Goal: Task Accomplishment & Management: Manage account settings

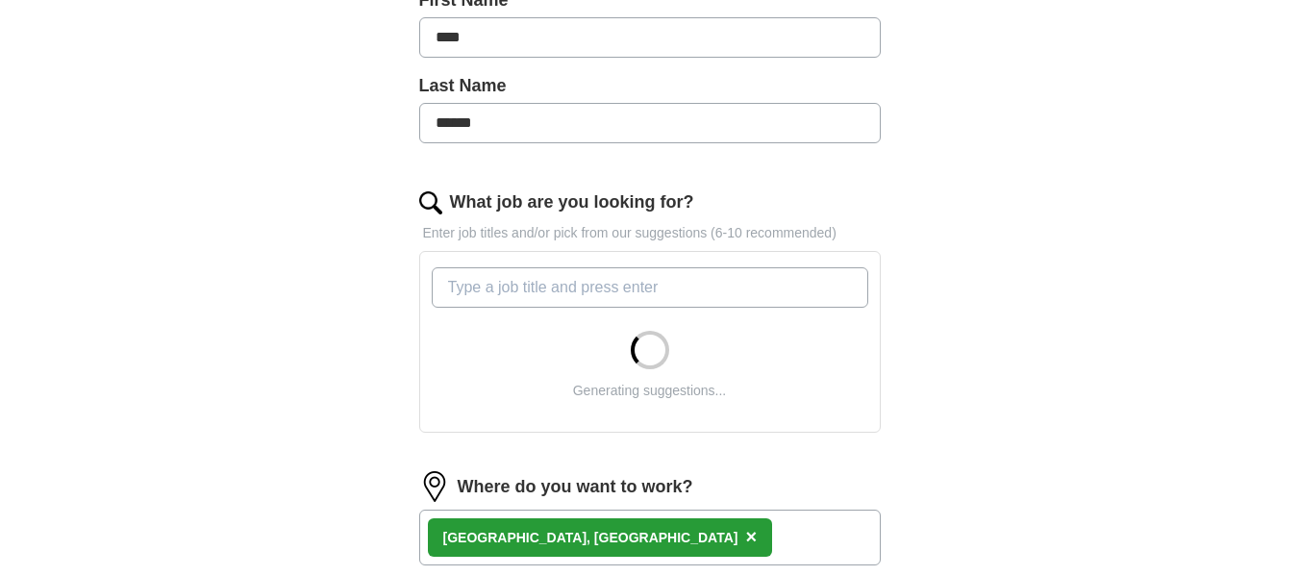
scroll to position [456, 0]
click at [531, 309] on input "What job are you looking for?" at bounding box center [650, 288] width 437 height 40
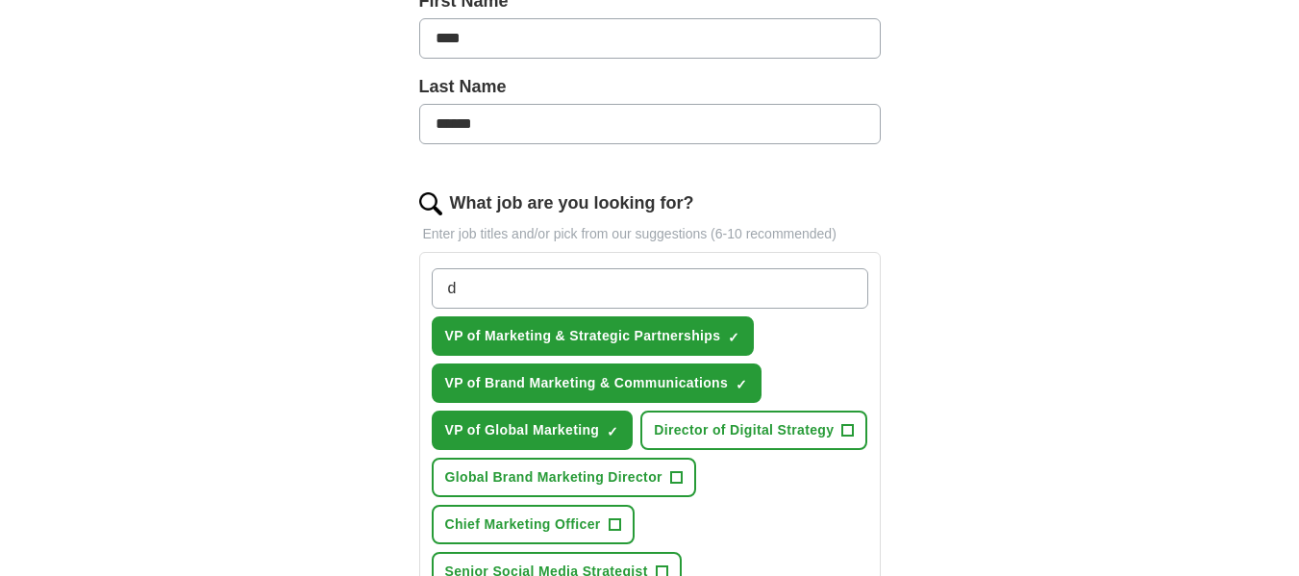
type input "d"
click at [594, 488] on span "Global Brand Marketing Director" at bounding box center [553, 477] width 217 height 20
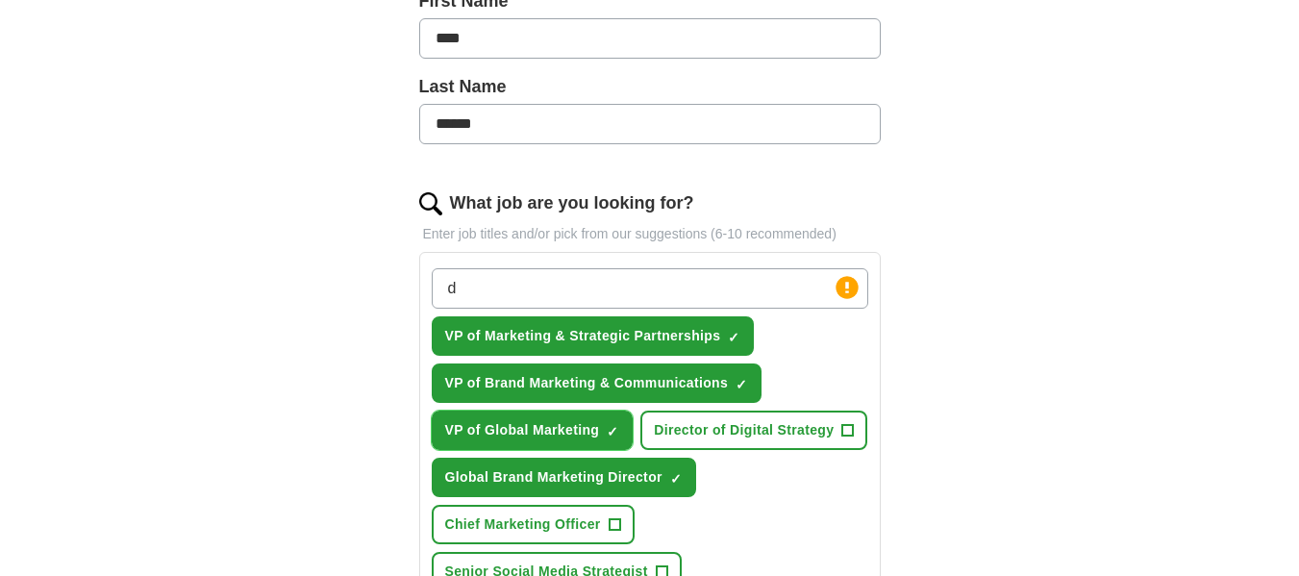
click at [0, 0] on span "×" at bounding box center [0, 0] width 0 height 0
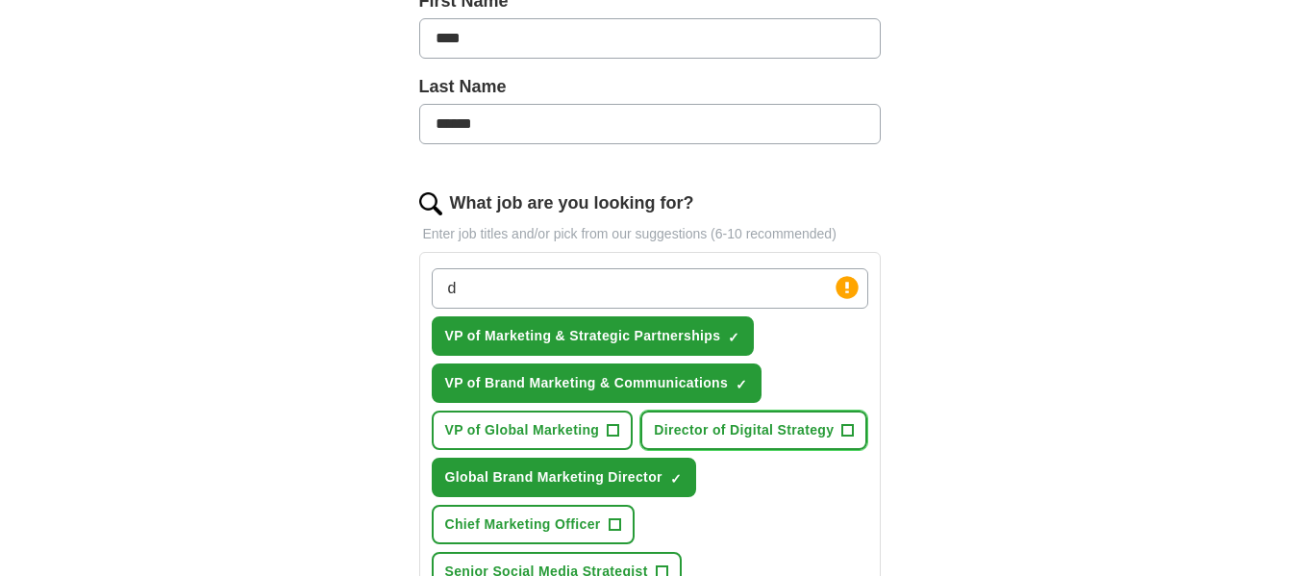
click at [853, 439] on span "+" at bounding box center [849, 430] width 12 height 15
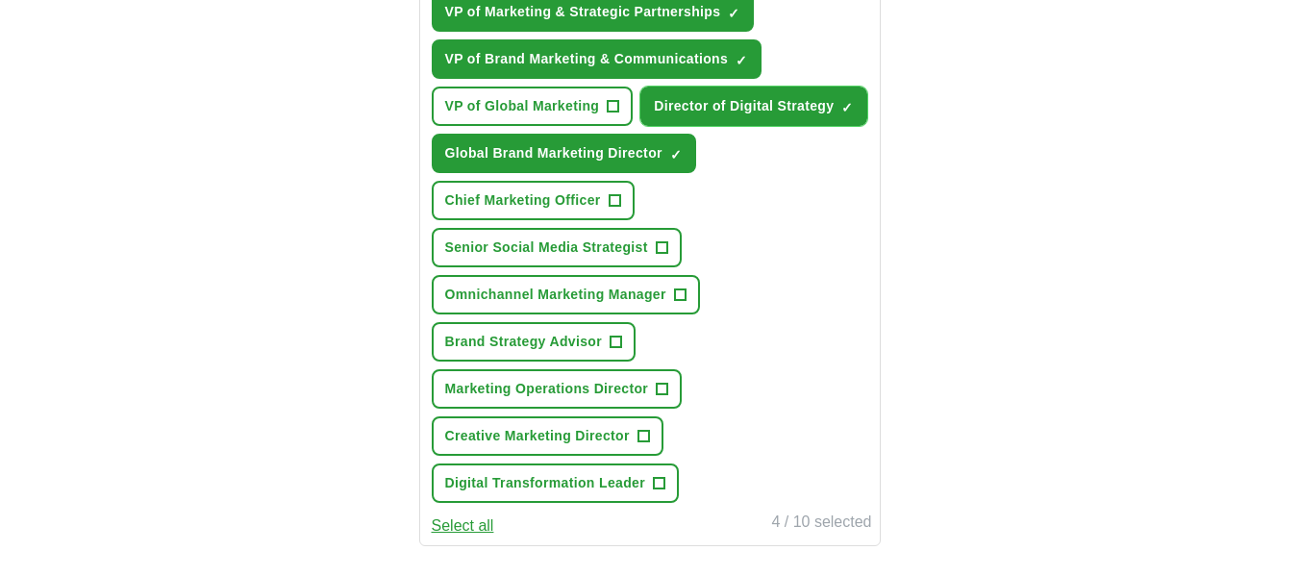
scroll to position [781, 0]
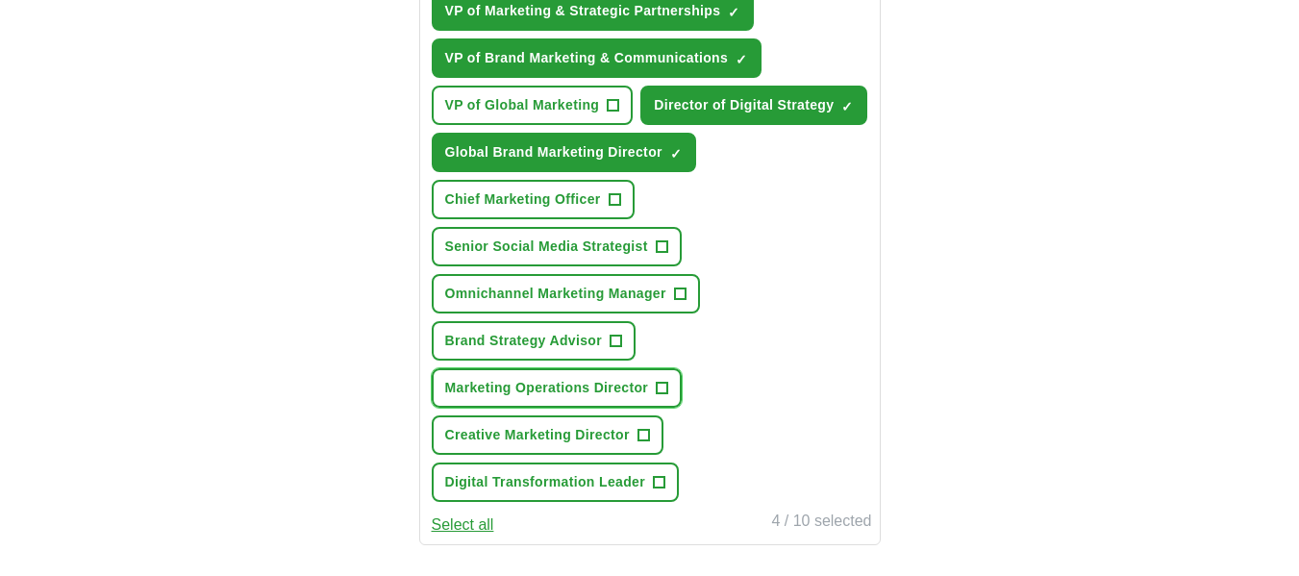
click at [665, 396] on span "+" at bounding box center [663, 388] width 12 height 15
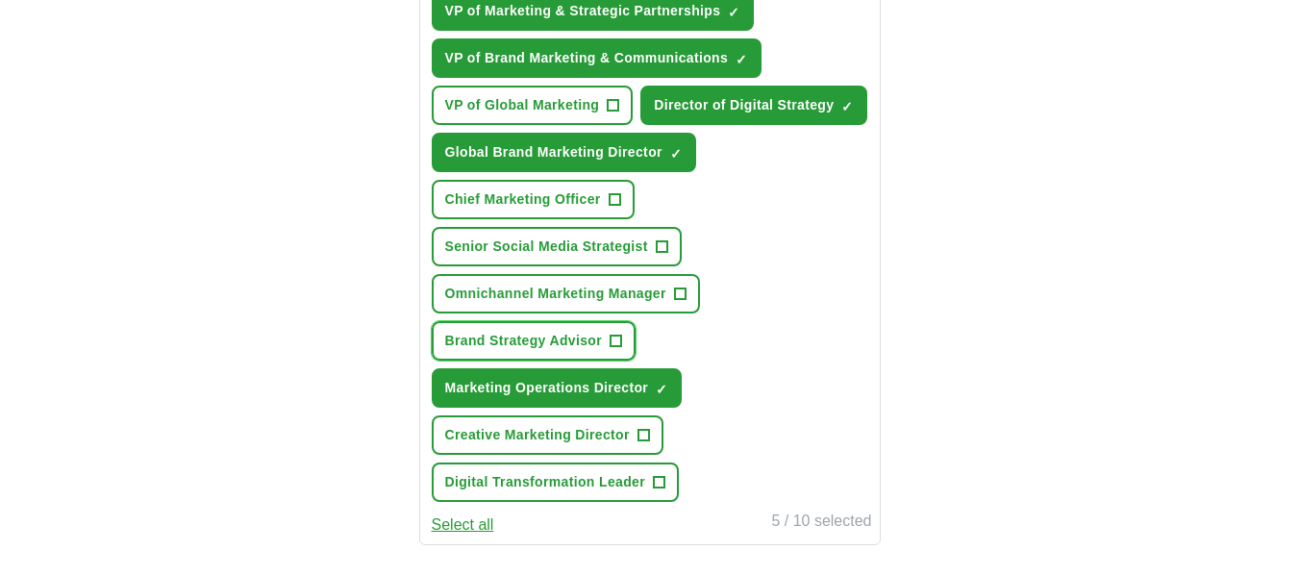
click at [621, 349] on span "+" at bounding box center [617, 341] width 12 height 15
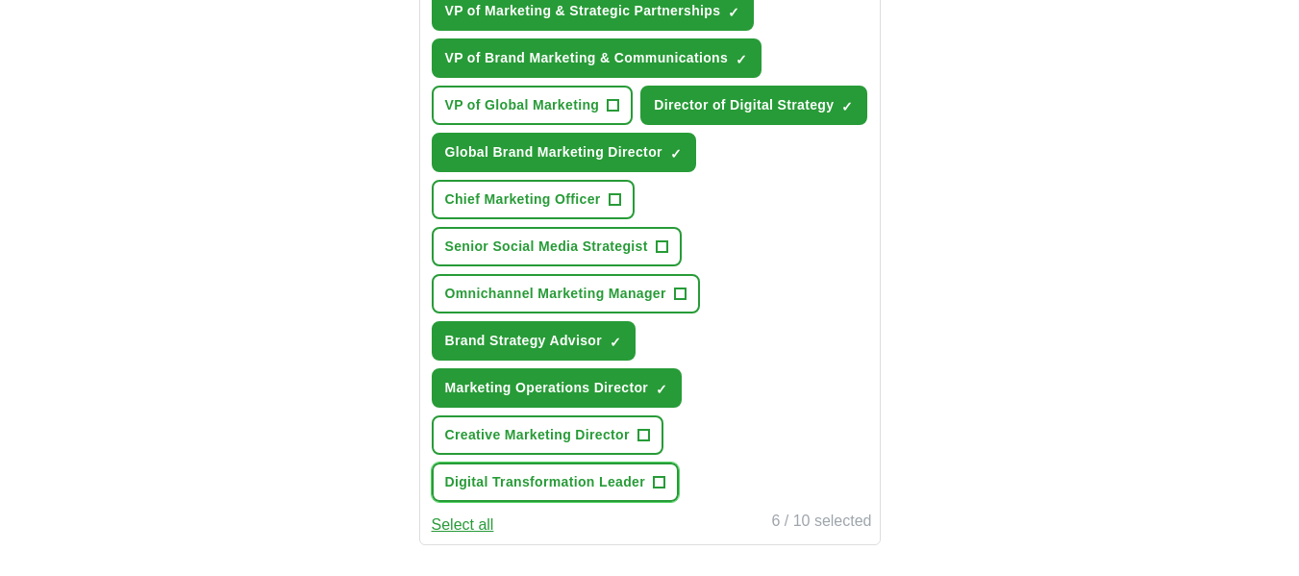
click at [654, 491] on span "+" at bounding box center [660, 482] width 12 height 15
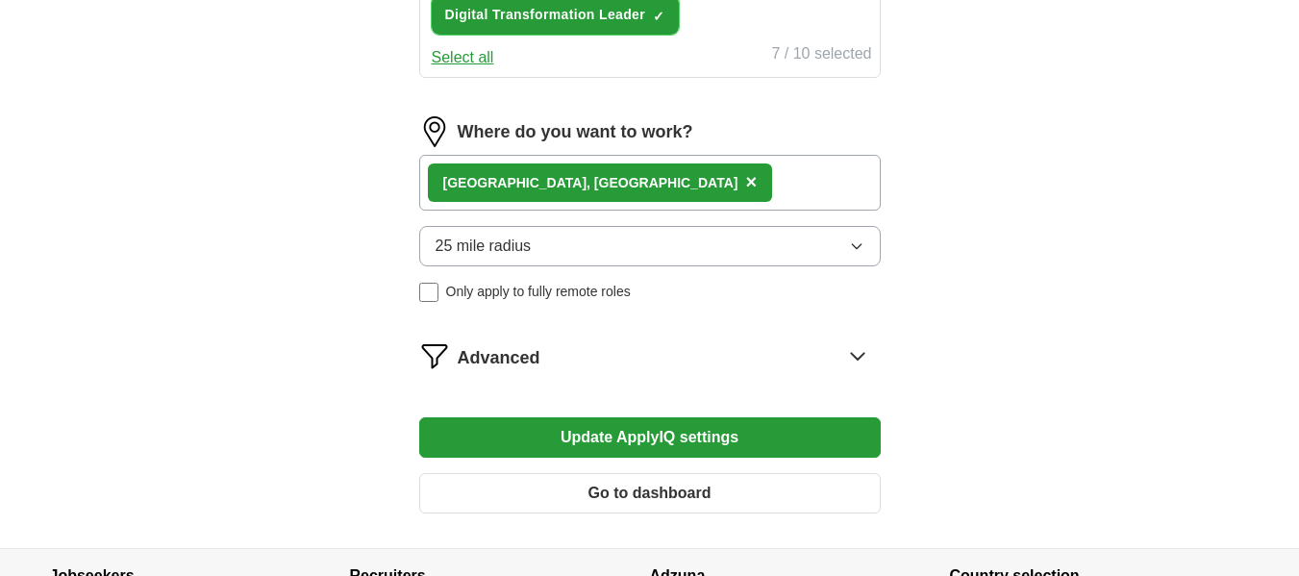
scroll to position [1438, 0]
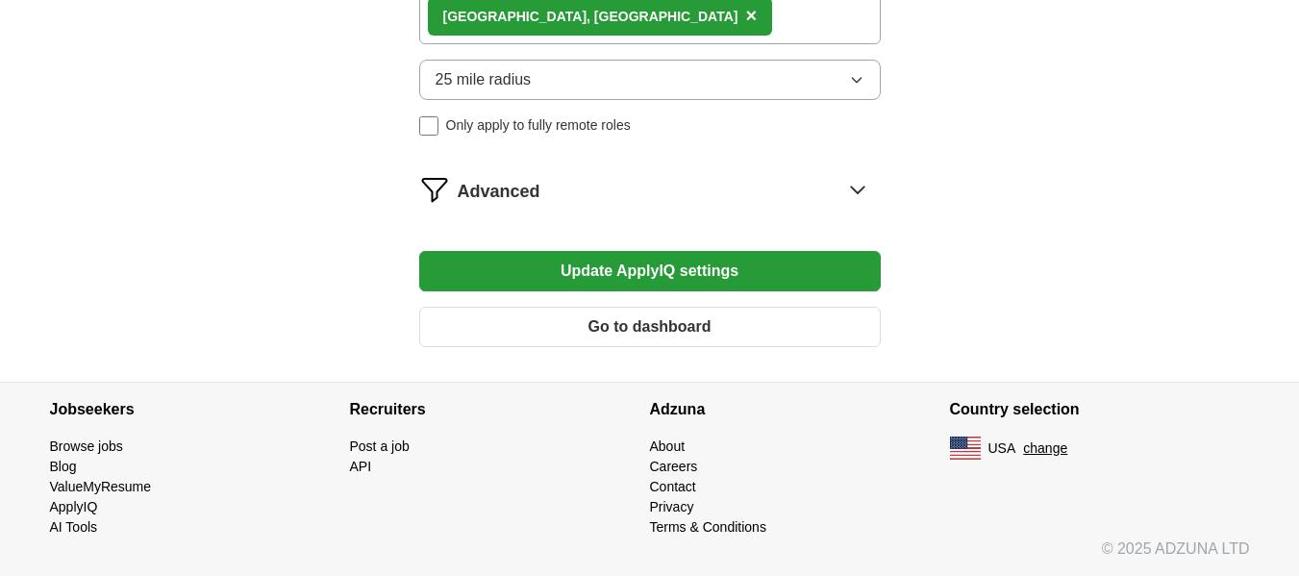
click at [627, 265] on button "Update ApplyIQ settings" at bounding box center [650, 271] width 462 height 40
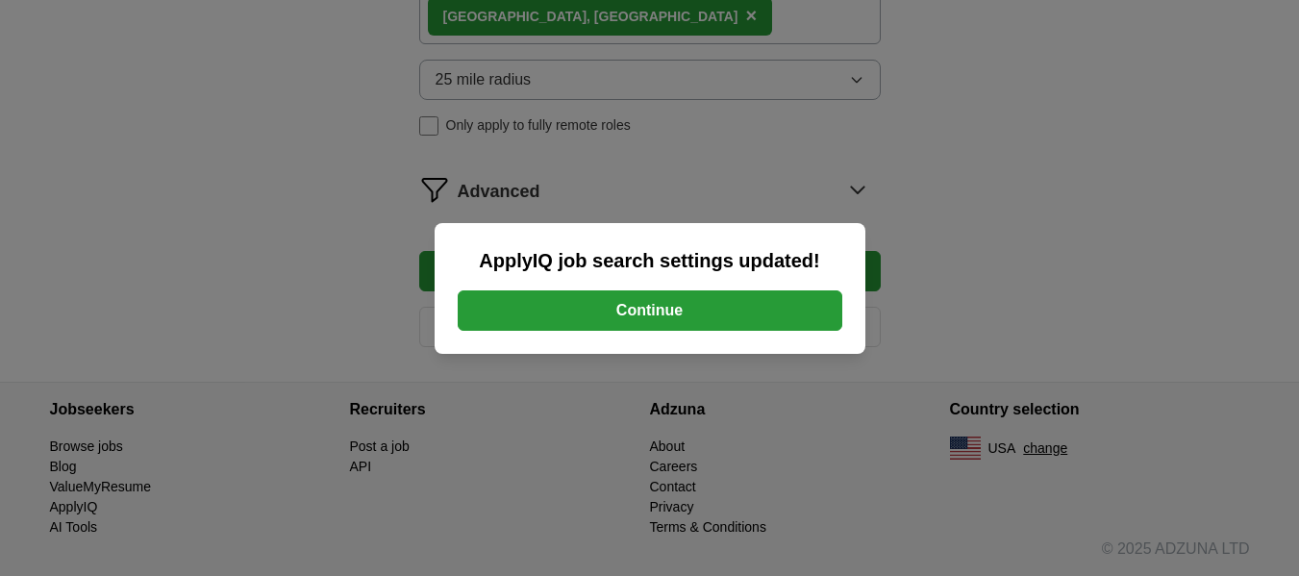
click at [637, 308] on button "Continue" at bounding box center [650, 310] width 385 height 40
